Goal: Task Accomplishment & Management: Manage account settings

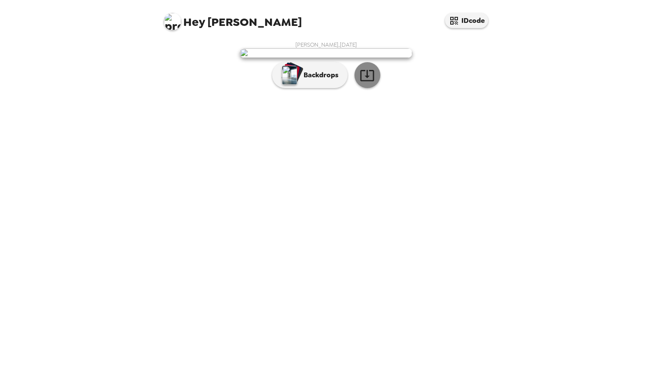
click at [370, 83] on icon "button" at bounding box center [367, 75] width 15 height 15
click at [318, 80] on p "Backdrops" at bounding box center [318, 75] width 39 height 10
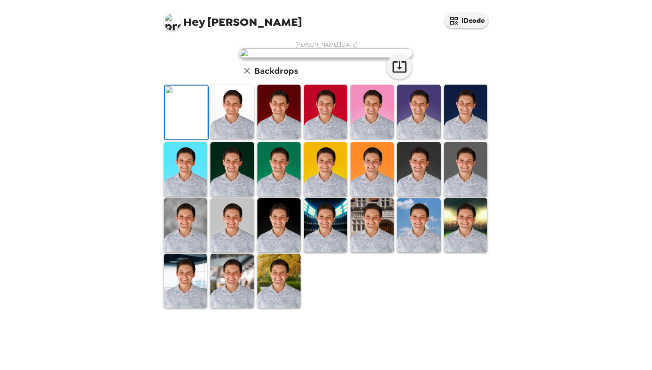
scroll to position [96, 0]
click at [177, 139] on img at bounding box center [186, 112] width 43 height 54
click at [401, 74] on icon "button" at bounding box center [399, 66] width 15 height 15
click at [230, 138] on img at bounding box center [231, 112] width 43 height 54
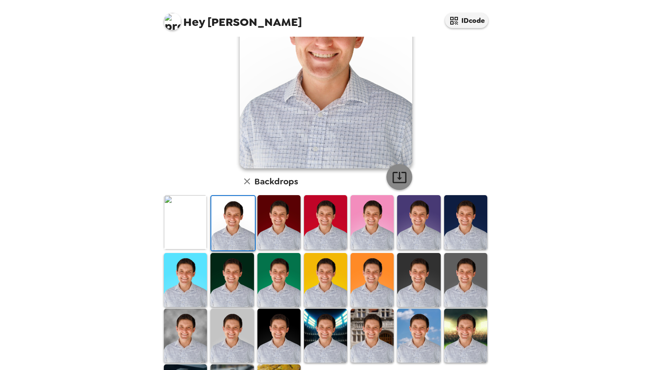
click at [400, 178] on icon "button" at bounding box center [399, 177] width 14 height 11
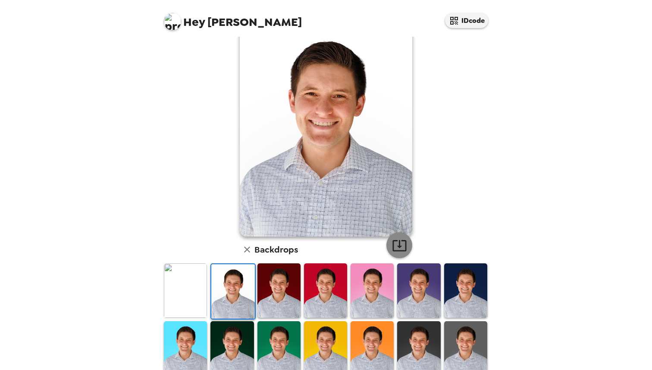
scroll to position [20, 0]
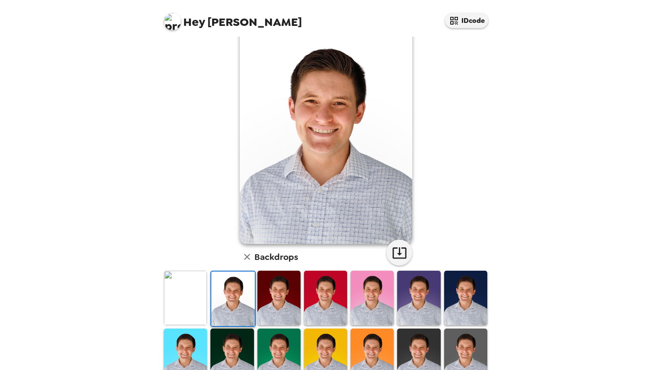
click at [272, 313] on img at bounding box center [278, 297] width 43 height 54
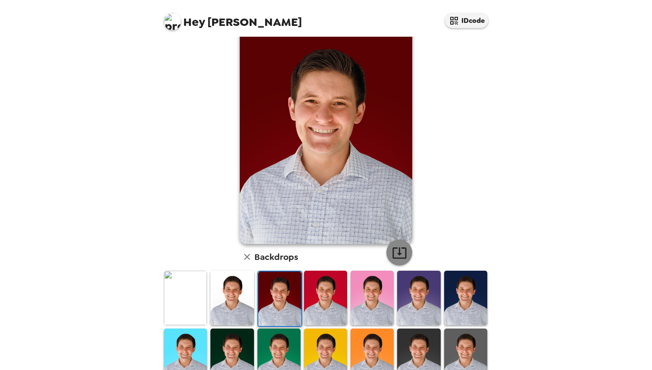
click at [399, 254] on icon "button" at bounding box center [399, 252] width 14 height 11
click at [330, 293] on img at bounding box center [325, 297] width 43 height 54
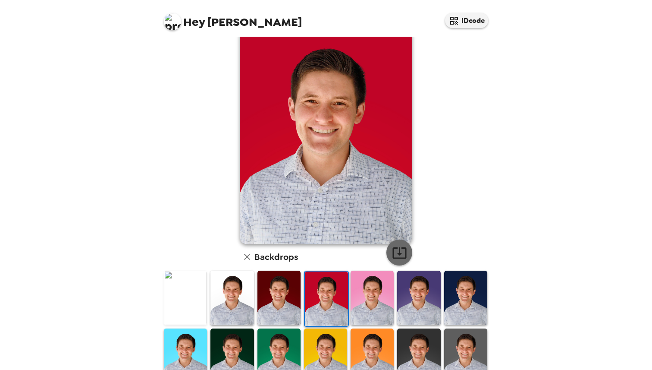
click at [392, 253] on icon "button" at bounding box center [399, 252] width 15 height 15
click at [375, 302] on img at bounding box center [372, 297] width 43 height 54
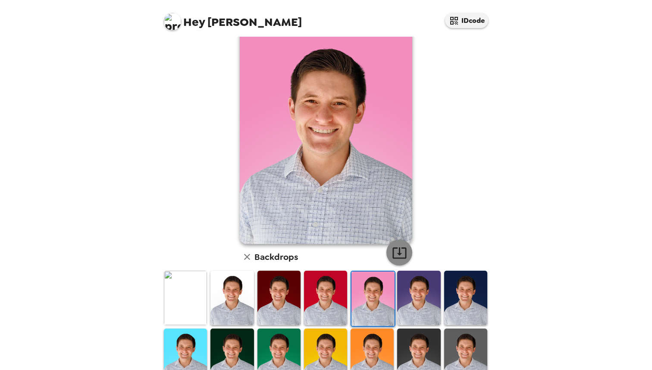
click at [400, 261] on button "button" at bounding box center [399, 252] width 26 height 26
click at [415, 293] on img at bounding box center [418, 297] width 43 height 54
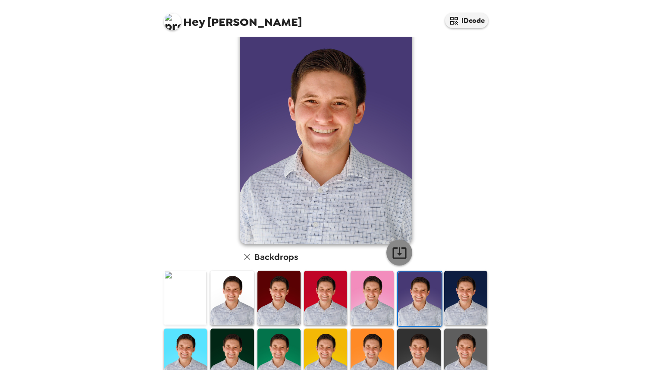
click at [401, 254] on icon "button" at bounding box center [399, 252] width 15 height 15
click at [461, 305] on img at bounding box center [465, 297] width 43 height 54
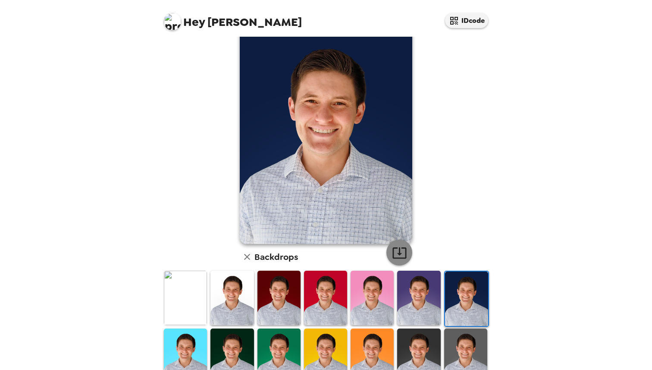
click at [398, 252] on icon "button" at bounding box center [399, 252] width 15 height 15
click at [182, 354] on img at bounding box center [185, 355] width 43 height 54
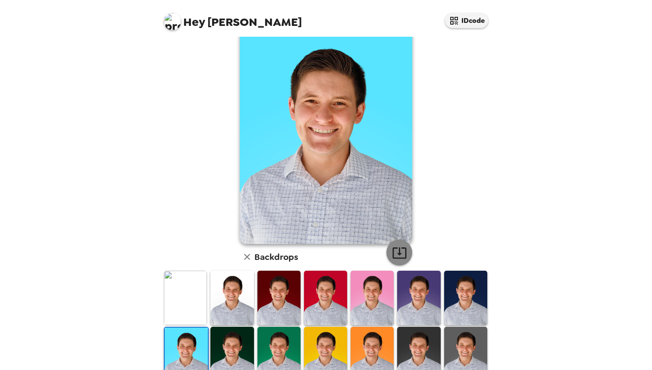
click at [398, 254] on icon "button" at bounding box center [399, 252] width 14 height 11
click at [223, 351] on img at bounding box center [231, 353] width 43 height 54
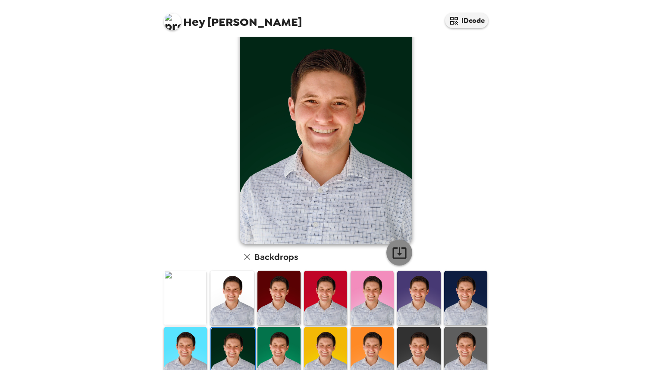
click at [398, 246] on icon "button" at bounding box center [399, 252] width 15 height 15
click at [276, 348] on img at bounding box center [278, 353] width 43 height 54
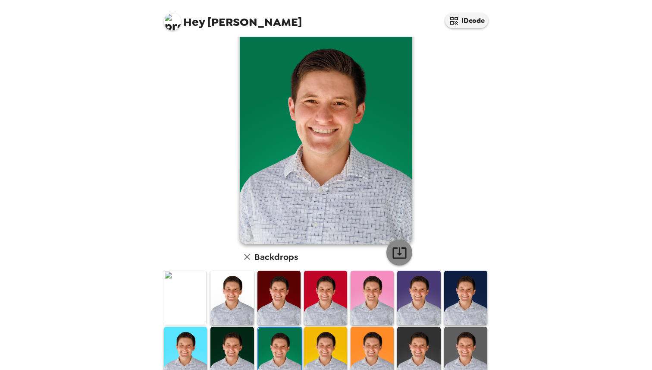
click at [404, 254] on icon "button" at bounding box center [399, 252] width 15 height 15
click at [322, 351] on img at bounding box center [325, 353] width 43 height 54
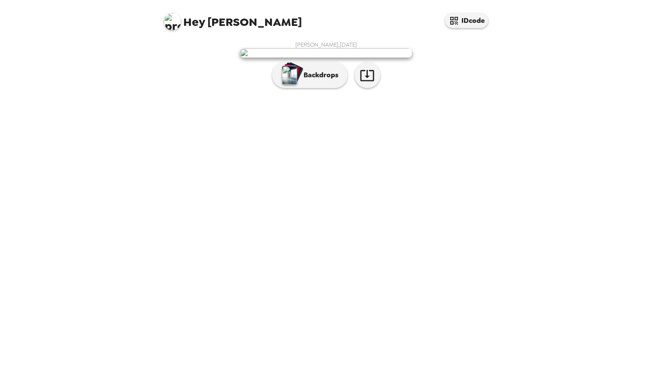
click at [371, 92] on div "[PERSON_NAME] , [DATE] Backdrops" at bounding box center [326, 66] width 328 height 51
click at [369, 83] on icon "button" at bounding box center [367, 75] width 15 height 15
click at [310, 80] on p "Backdrops" at bounding box center [318, 75] width 39 height 10
